Goal: Task Accomplishment & Management: Use online tool/utility

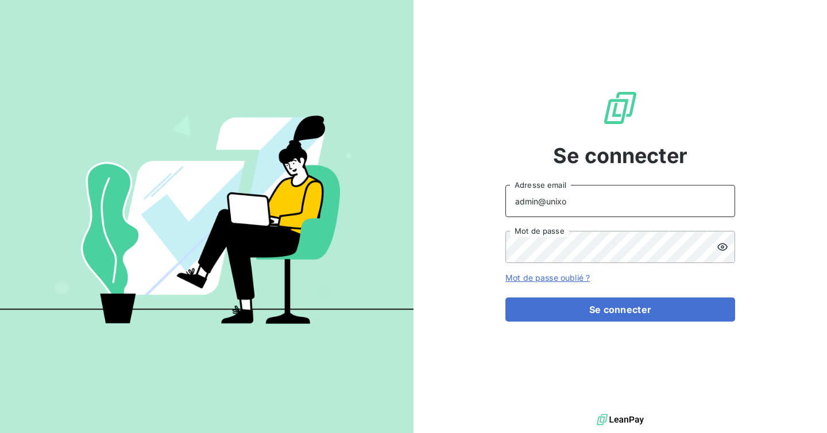
click at [576, 199] on input "admin@unixo" at bounding box center [620, 201] width 230 height 32
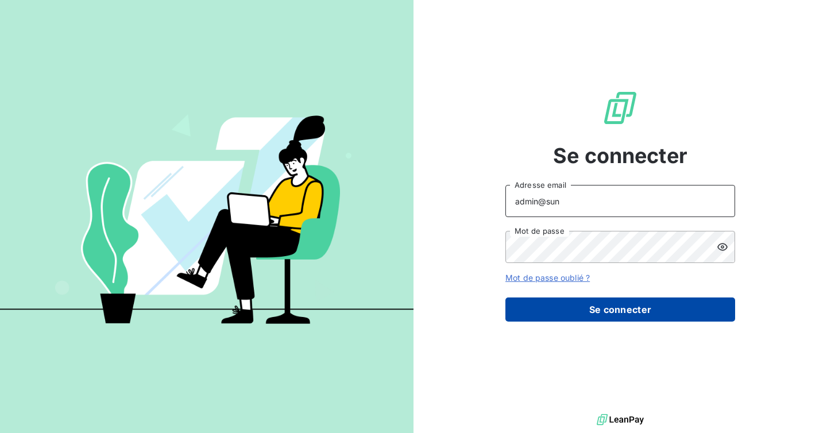
type input "admin@sunelis"
click at [613, 317] on button "Se connecter" at bounding box center [620, 309] width 230 height 24
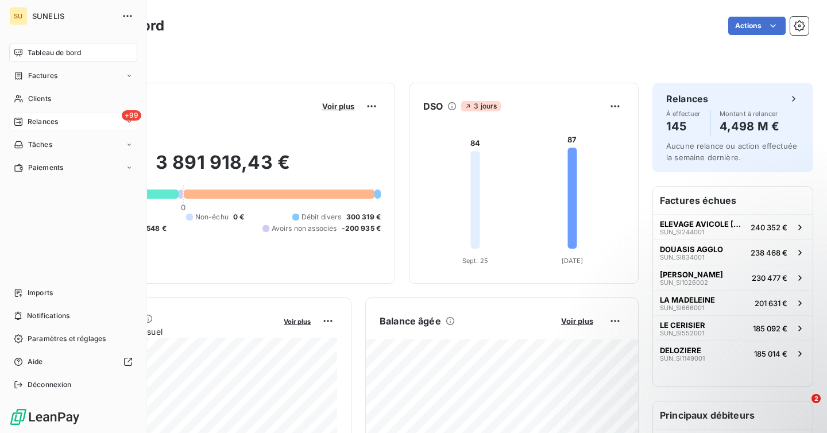
click at [45, 121] on span "Relances" at bounding box center [43, 122] width 30 height 10
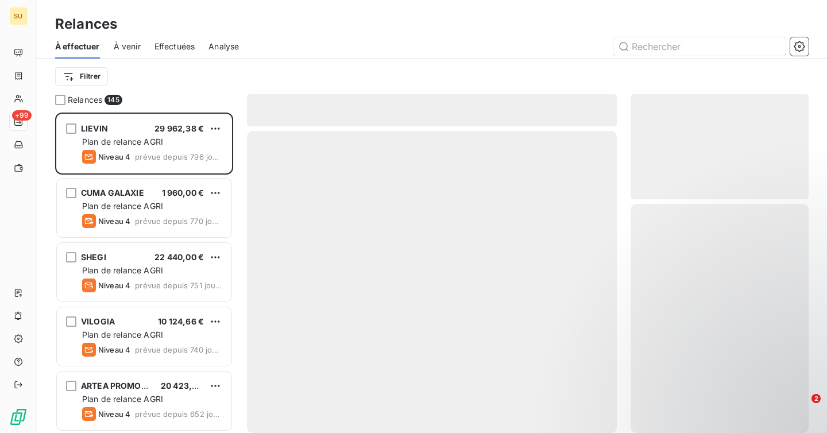
scroll to position [320, 178]
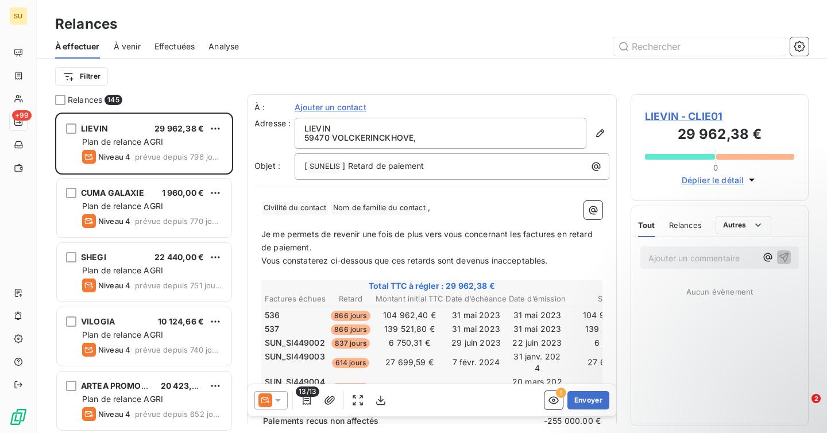
click at [160, 38] on div "Effectuées" at bounding box center [174, 46] width 41 height 24
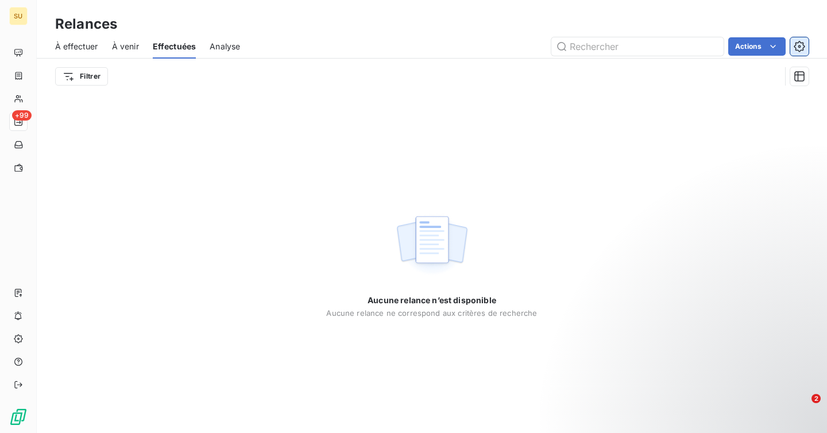
click at [803, 49] on icon "button" at bounding box center [799, 46] width 11 height 11
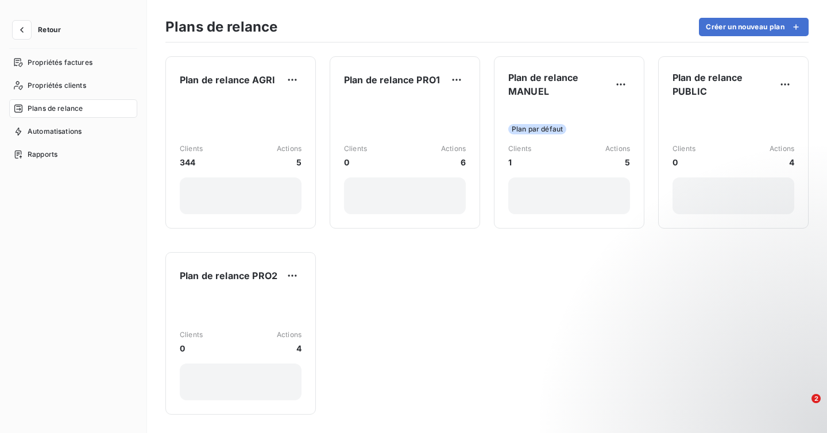
click at [31, 30] on button "Retour" at bounding box center [39, 30] width 61 height 18
